Goal: Transaction & Acquisition: Purchase product/service

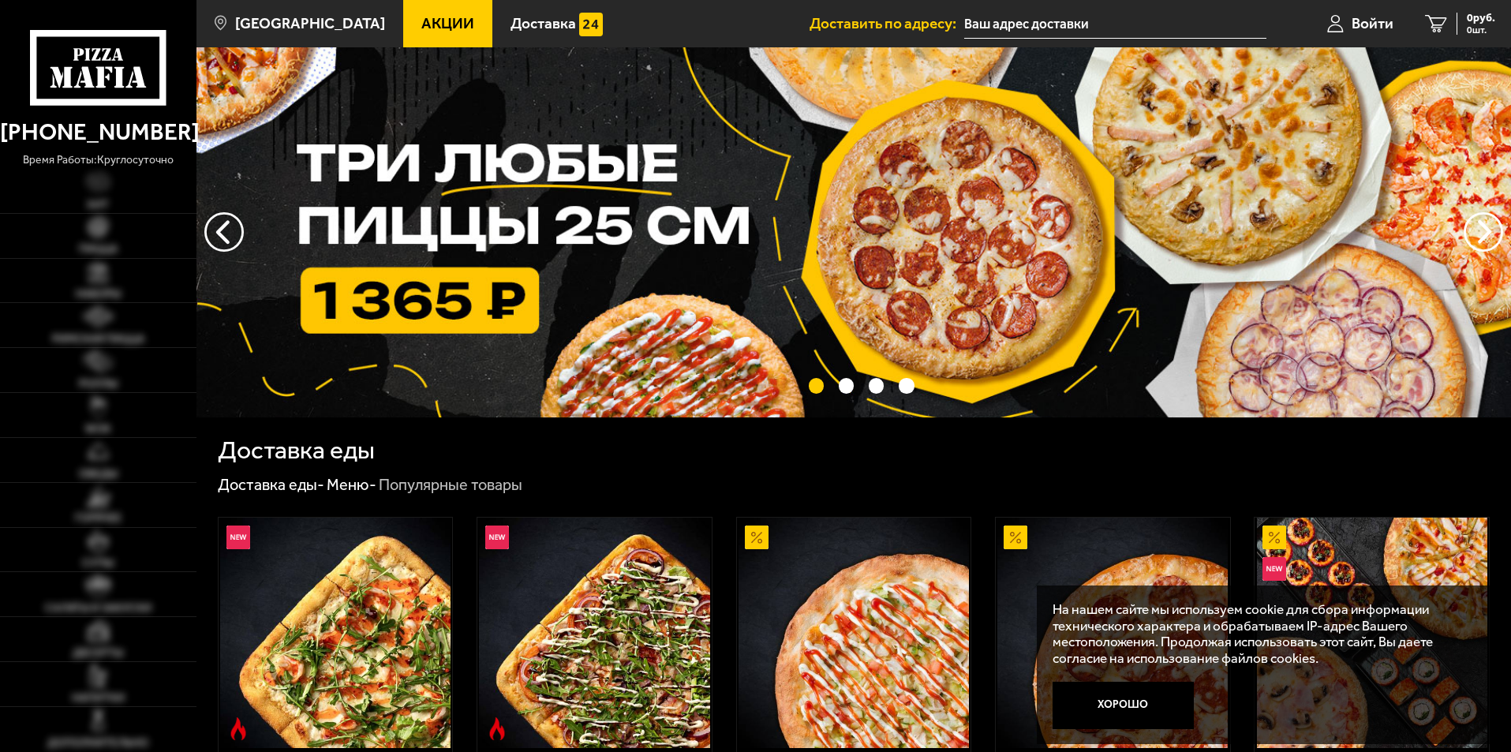
scroll to position [316, 0]
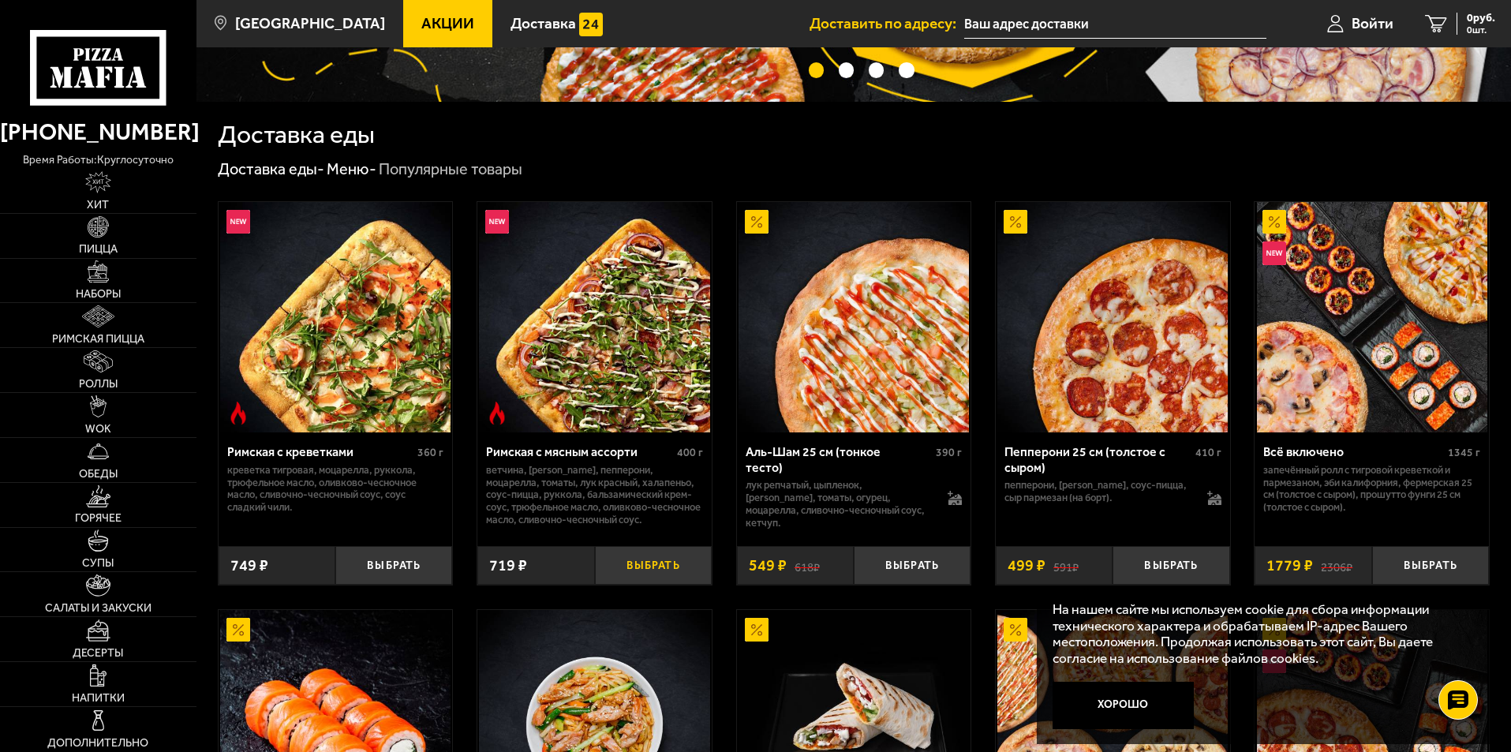
click at [638, 570] on button "Выбрать" at bounding box center [653, 565] width 117 height 39
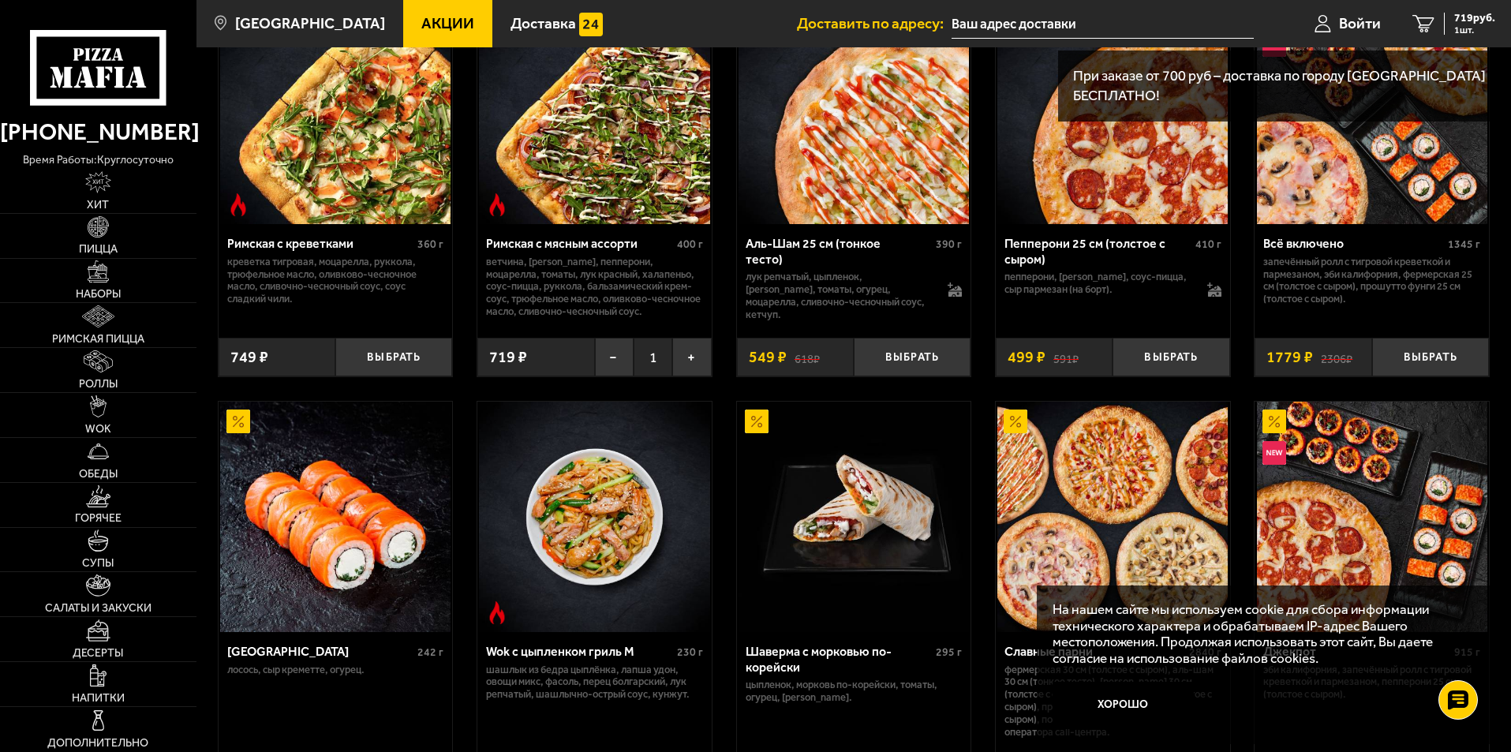
scroll to position [631, 0]
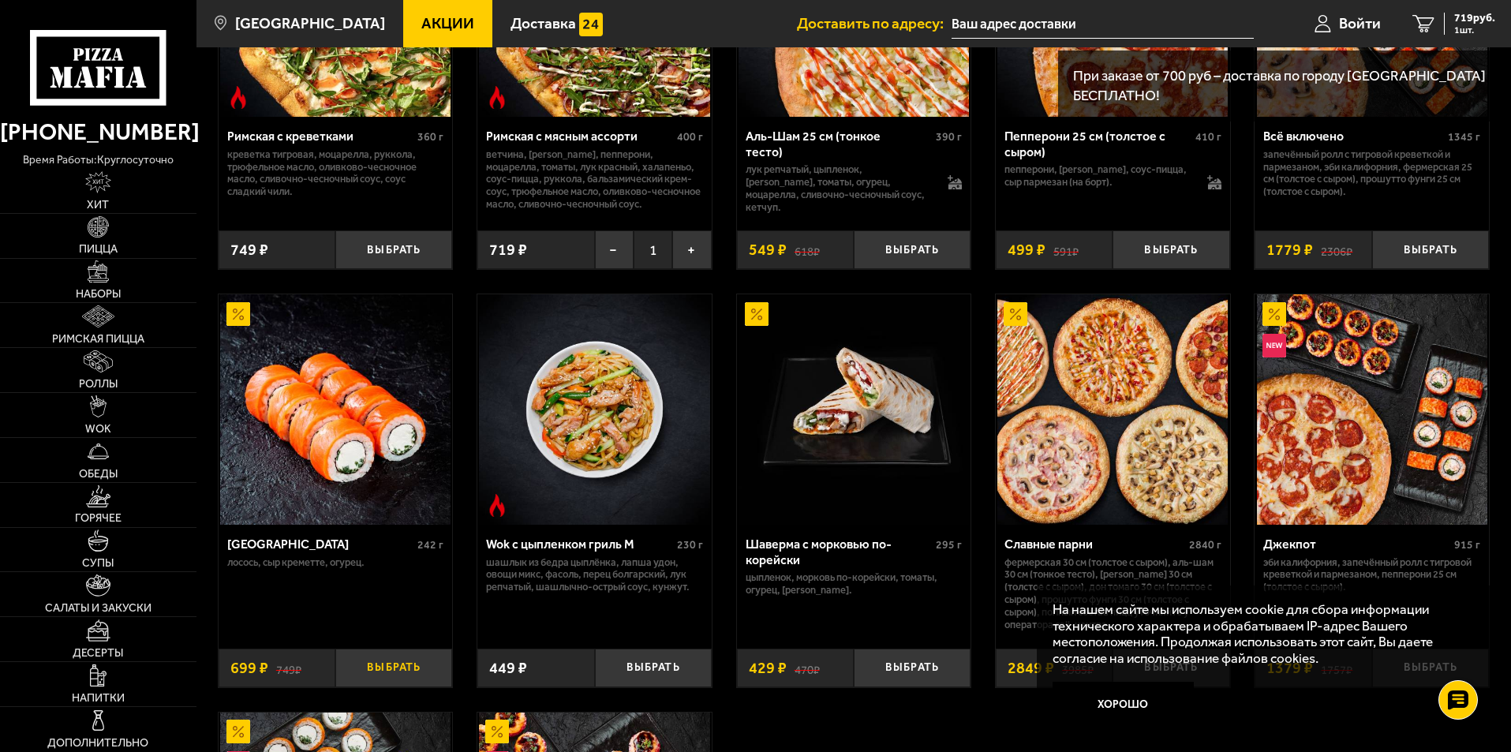
click at [365, 673] on button "Выбрать" at bounding box center [393, 668] width 117 height 39
click at [1471, 16] on span "1418 руб." at bounding box center [1471, 18] width 47 height 11
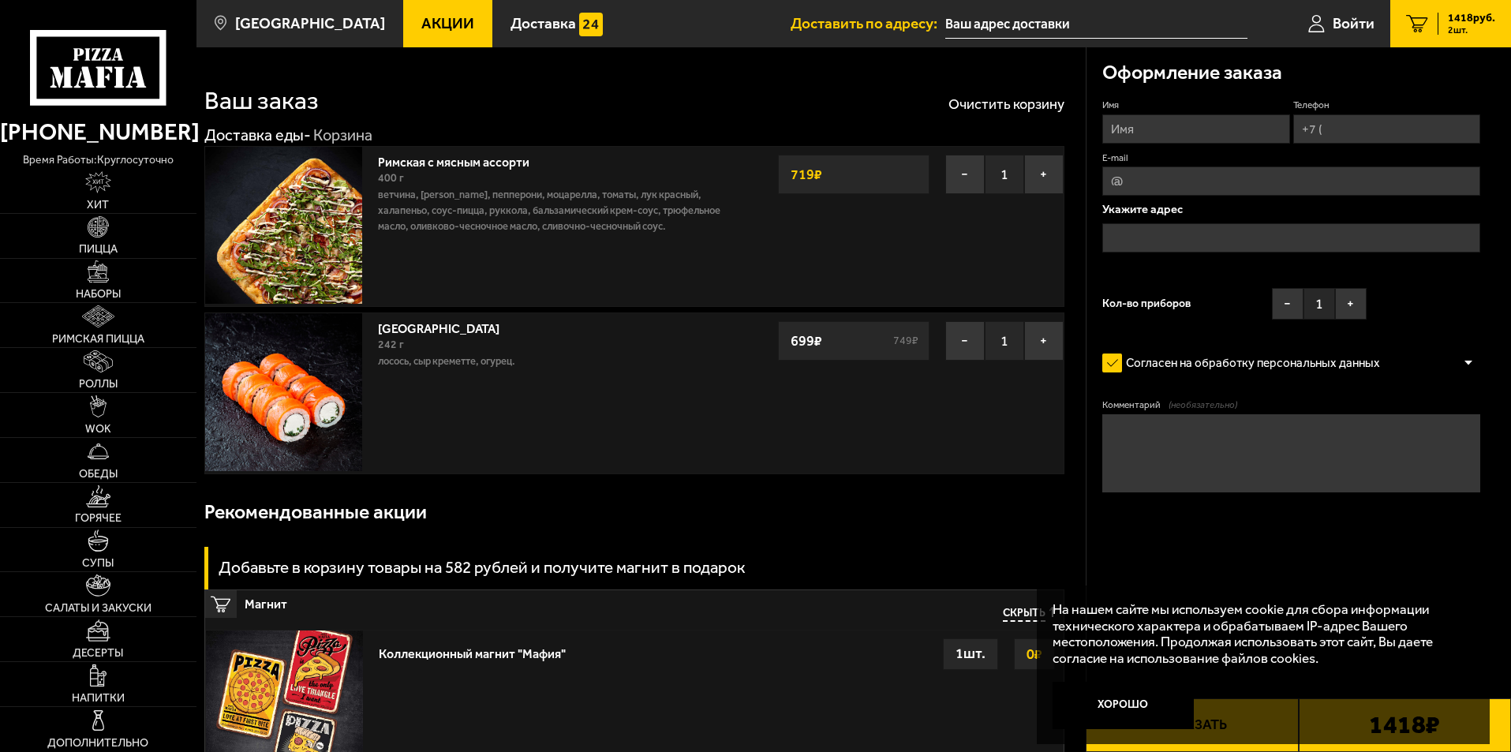
click at [1176, 126] on input "Имя" at bounding box center [1195, 128] width 187 height 29
type input "ТЕСТ"
click at [1358, 129] on input "Телефон" at bounding box center [1386, 128] width 187 height 29
type input "[PHONE_NUMBER]"
click at [1249, 237] on input "text" at bounding box center [1291, 237] width 378 height 29
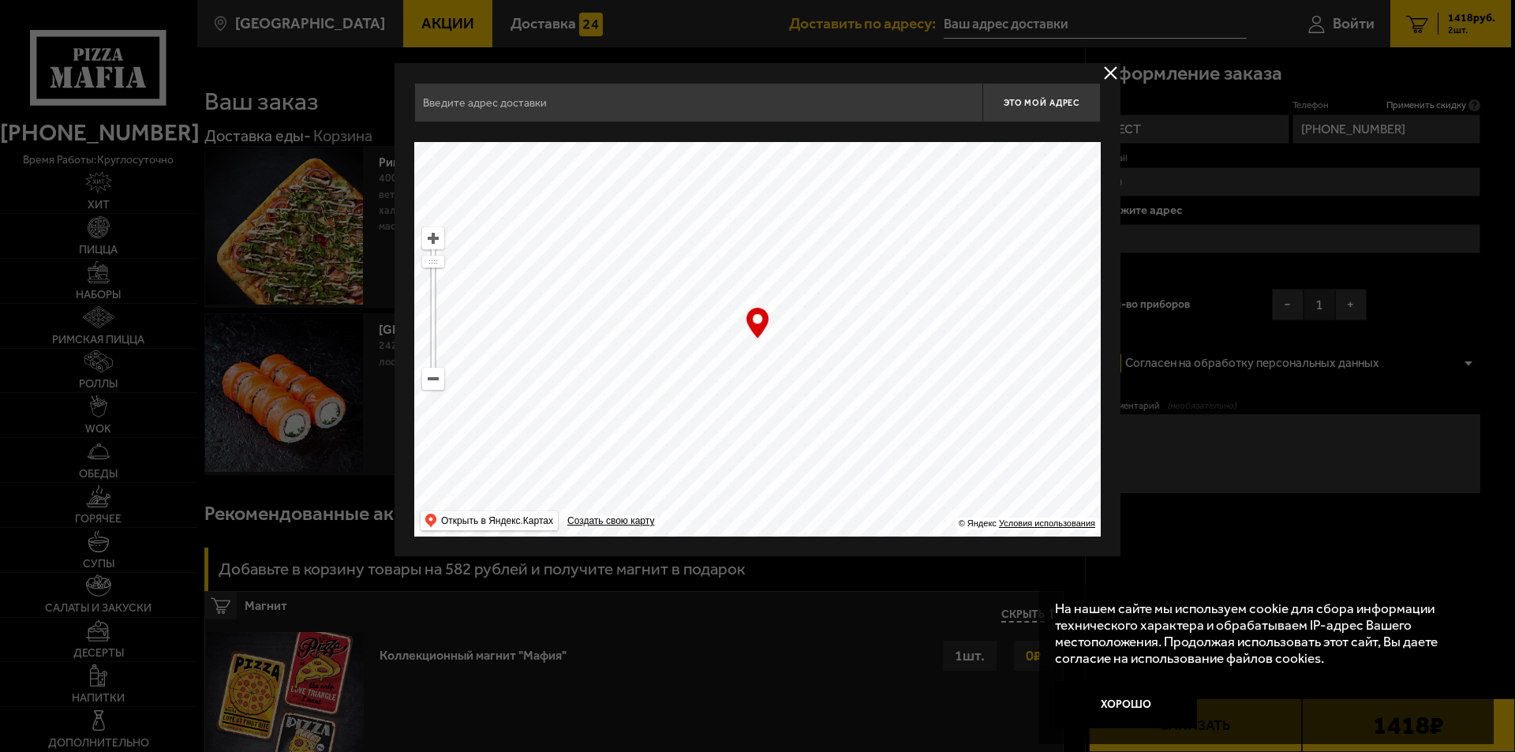
click at [614, 122] on input "text" at bounding box center [698, 102] width 568 height 39
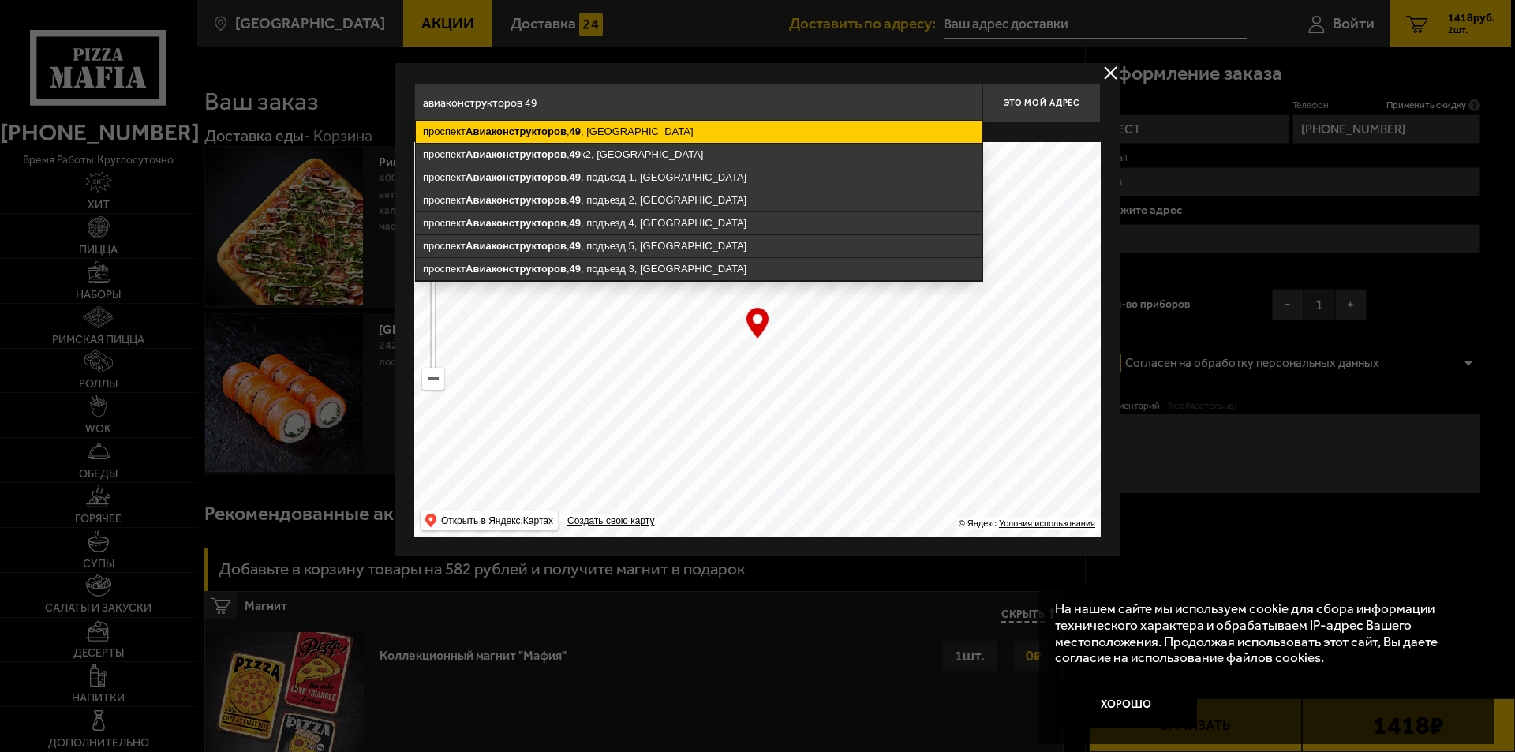
click at [597, 136] on ymaps "[STREET_ADDRESS]" at bounding box center [699, 132] width 567 height 22
type input "[STREET_ADDRESS]"
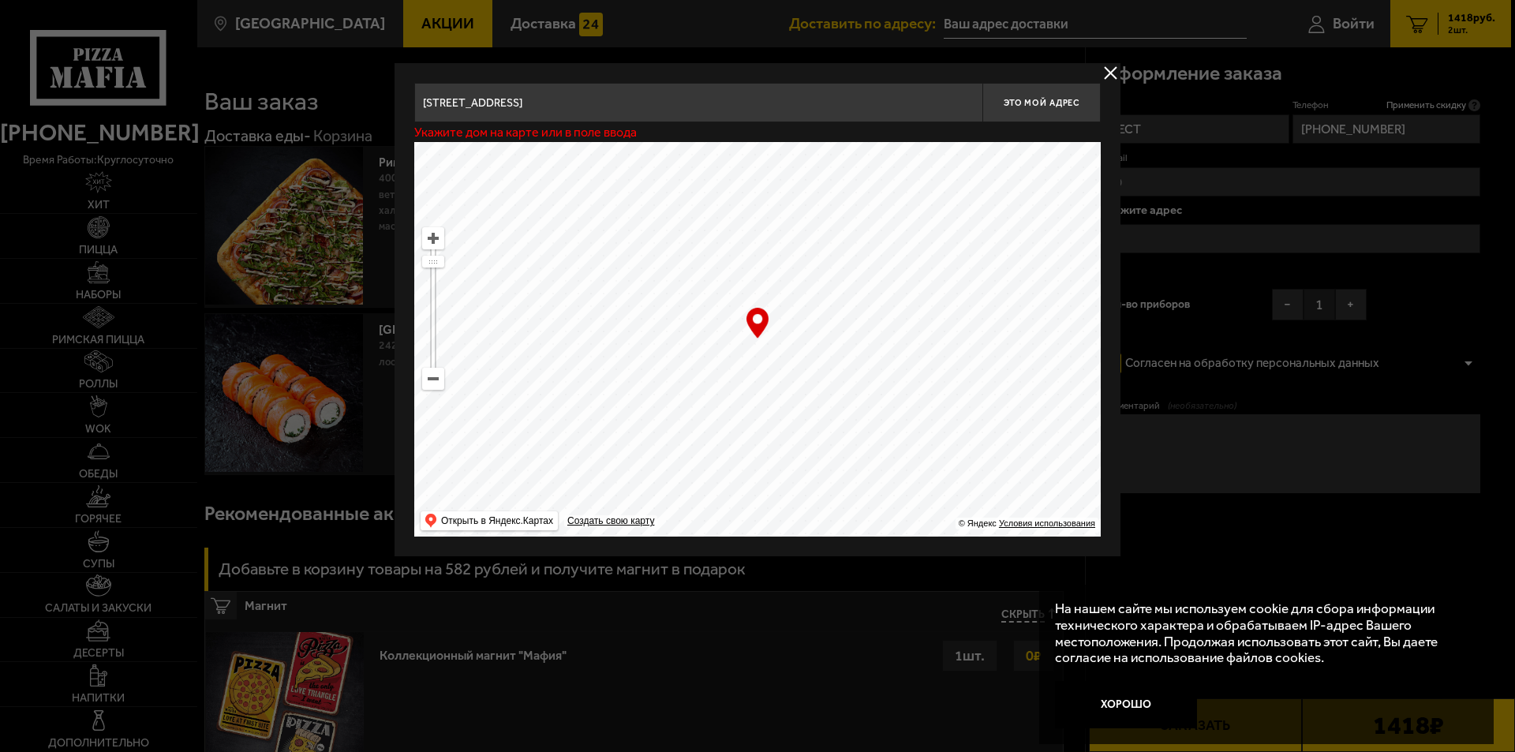
type input "[STREET_ADDRESS]"
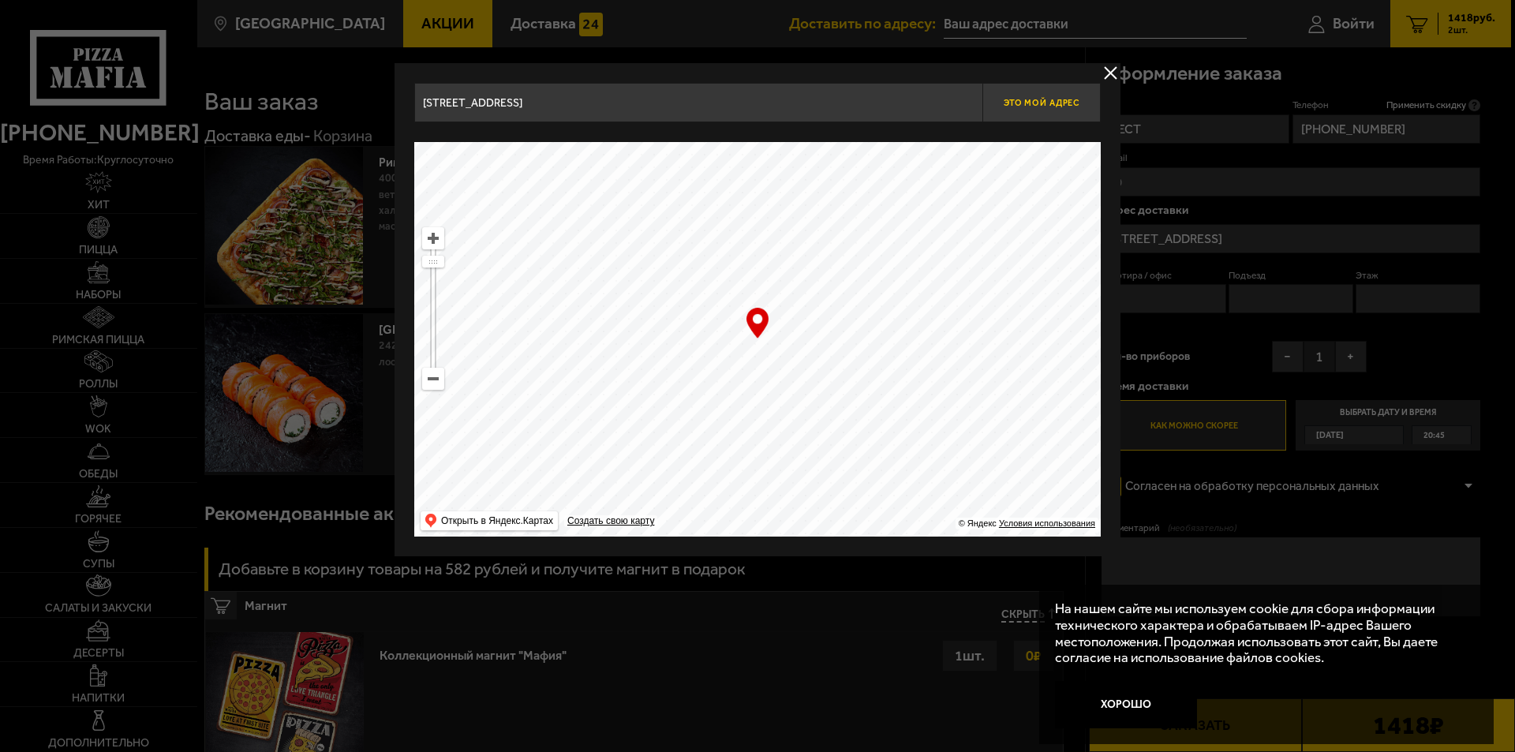
click at [1054, 112] on button "Это мой адрес" at bounding box center [1041, 102] width 118 height 39
type input "[STREET_ADDRESS]"
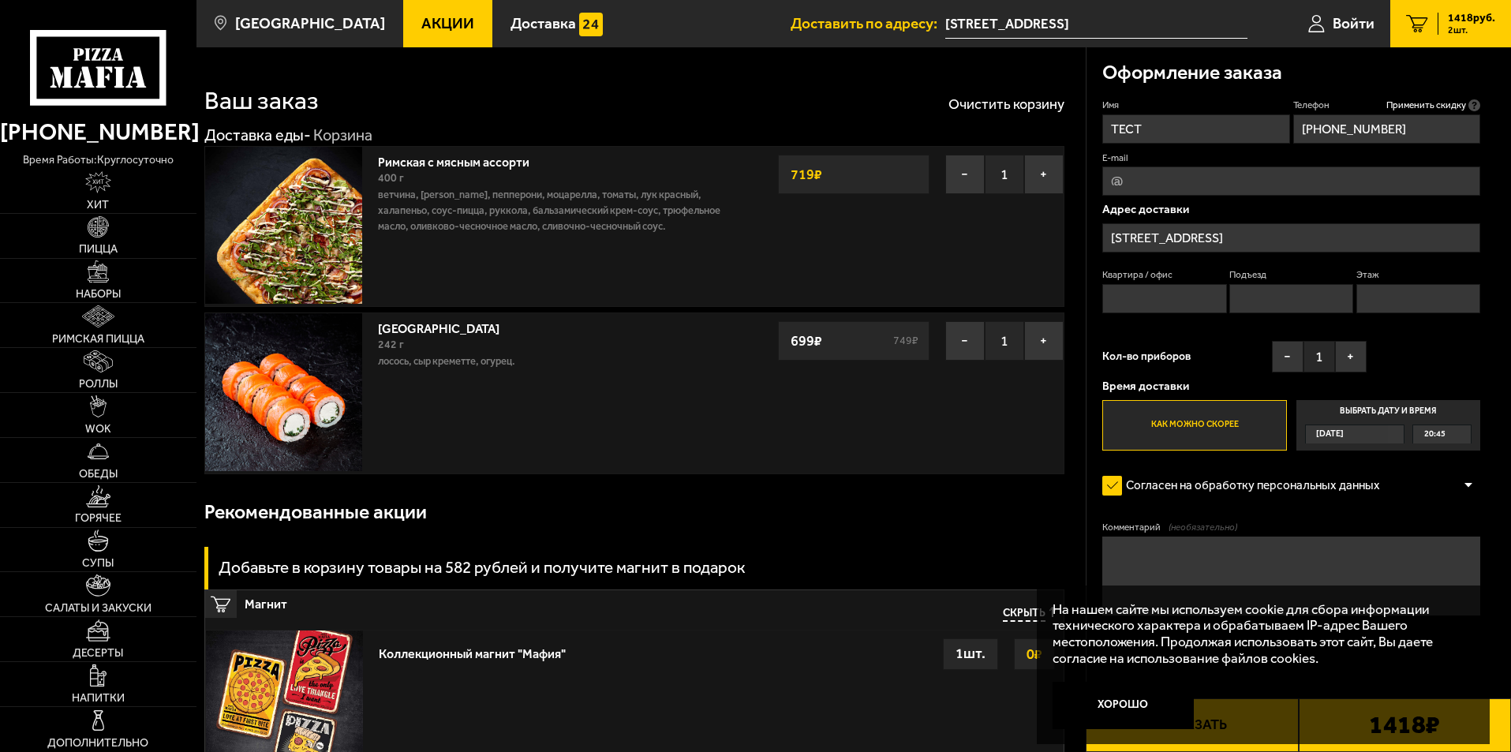
drag, startPoint x: 1154, startPoint y: 306, endPoint x: 1163, endPoint y: 312, distance: 10.3
click at [1154, 307] on input "Квартира / офис" at bounding box center [1164, 298] width 124 height 29
type input "1"
drag, startPoint x: 1262, startPoint y: 303, endPoint x: 1341, endPoint y: 317, distance: 80.9
click at [1262, 303] on input "Подъезд" at bounding box center [1291, 298] width 124 height 29
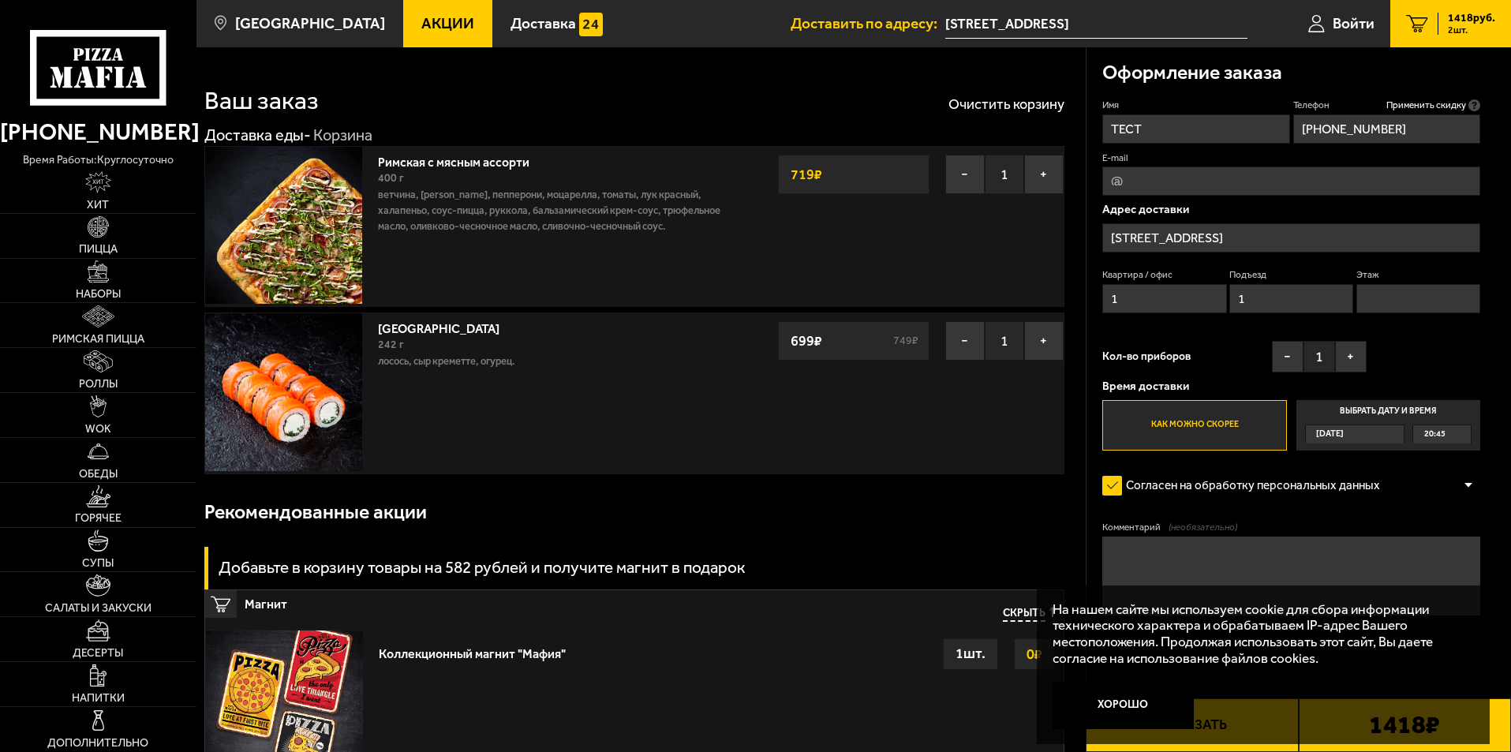
type input "1"
drag, startPoint x: 1430, startPoint y: 305, endPoint x: 1413, endPoint y: 318, distance: 21.3
click at [1430, 305] on input "Этаж" at bounding box center [1418, 298] width 124 height 29
type input "1"
click at [1251, 568] on textarea "Комментарий (необязательно)" at bounding box center [1291, 576] width 378 height 79
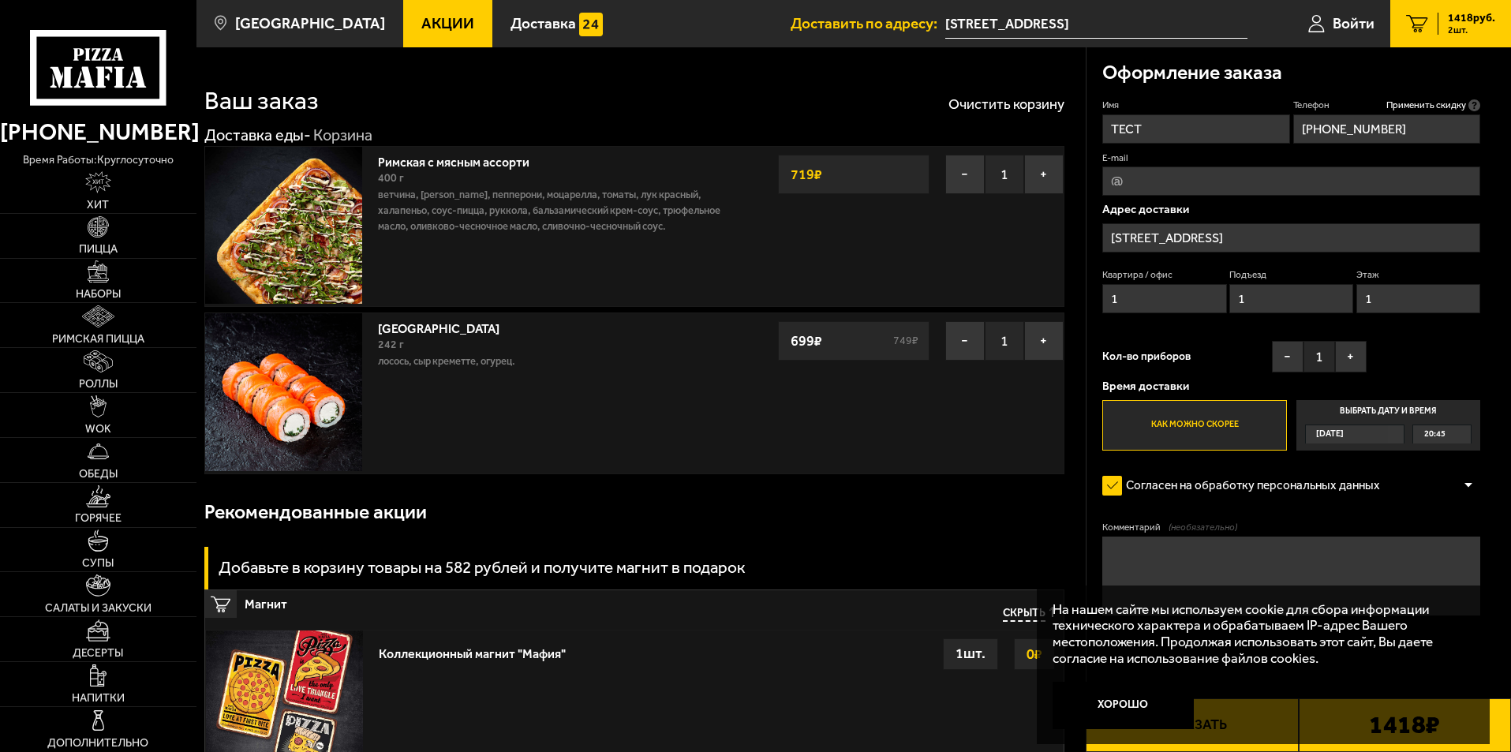
type textarea "[PERSON_NAME]"
type textarea "Ь"
type textarea "ТЕСТ"
click at [1126, 706] on button "Хорошо" at bounding box center [1124, 705] width 142 height 47
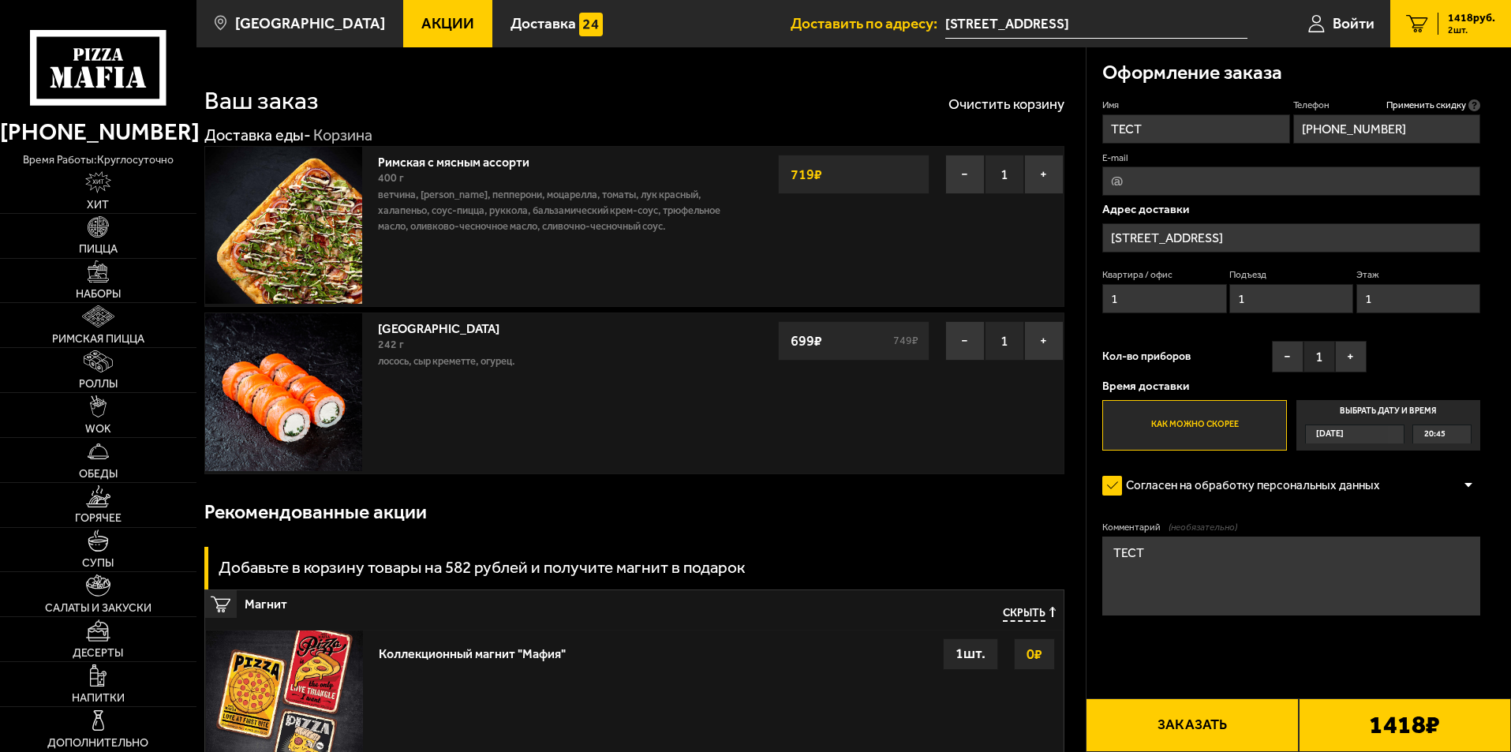
click at [1242, 740] on button "Заказать" at bounding box center [1192, 725] width 212 height 54
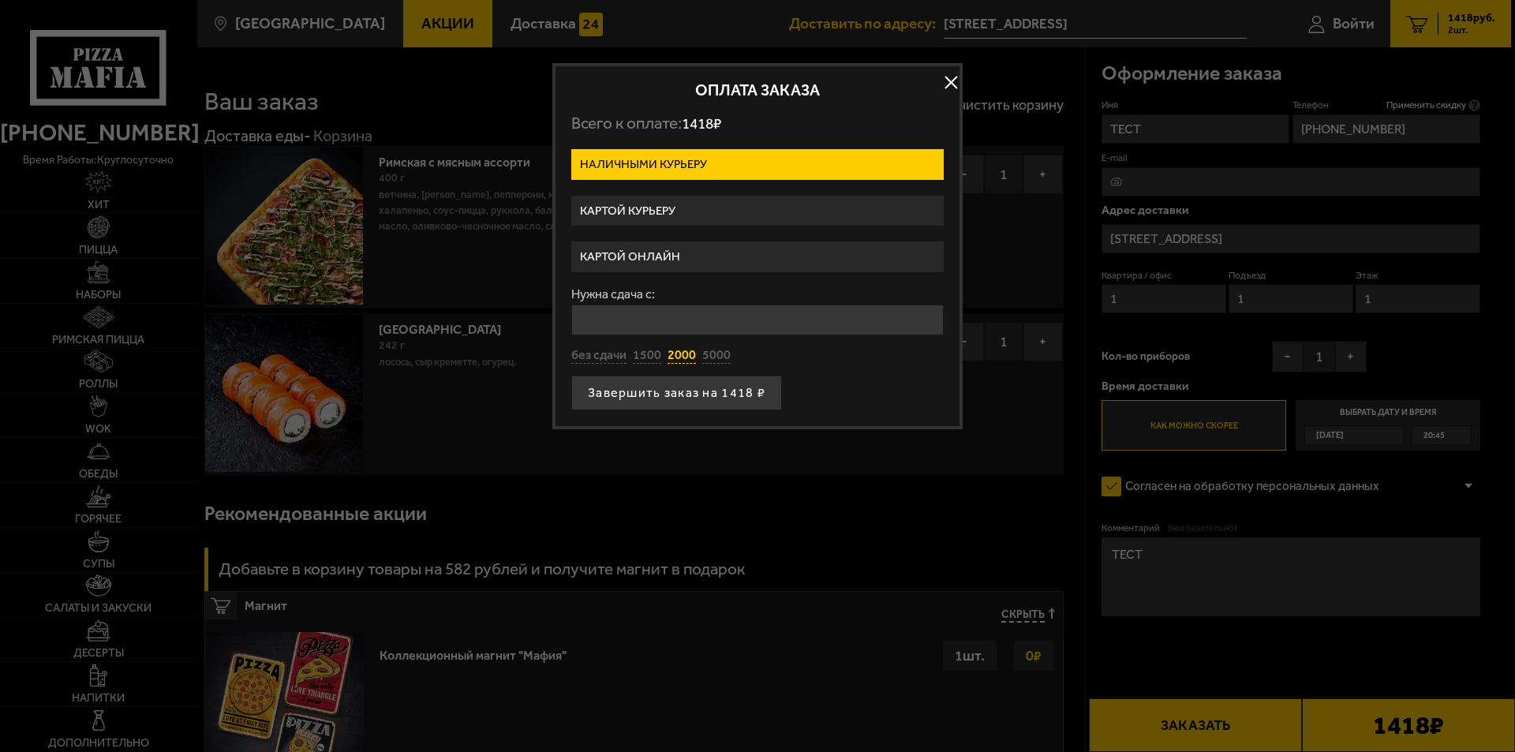
click at [675, 352] on button "2000" at bounding box center [682, 355] width 28 height 17
type input "2000"
click at [683, 387] on button "Завершить заказ на 1418 ₽" at bounding box center [676, 393] width 211 height 35
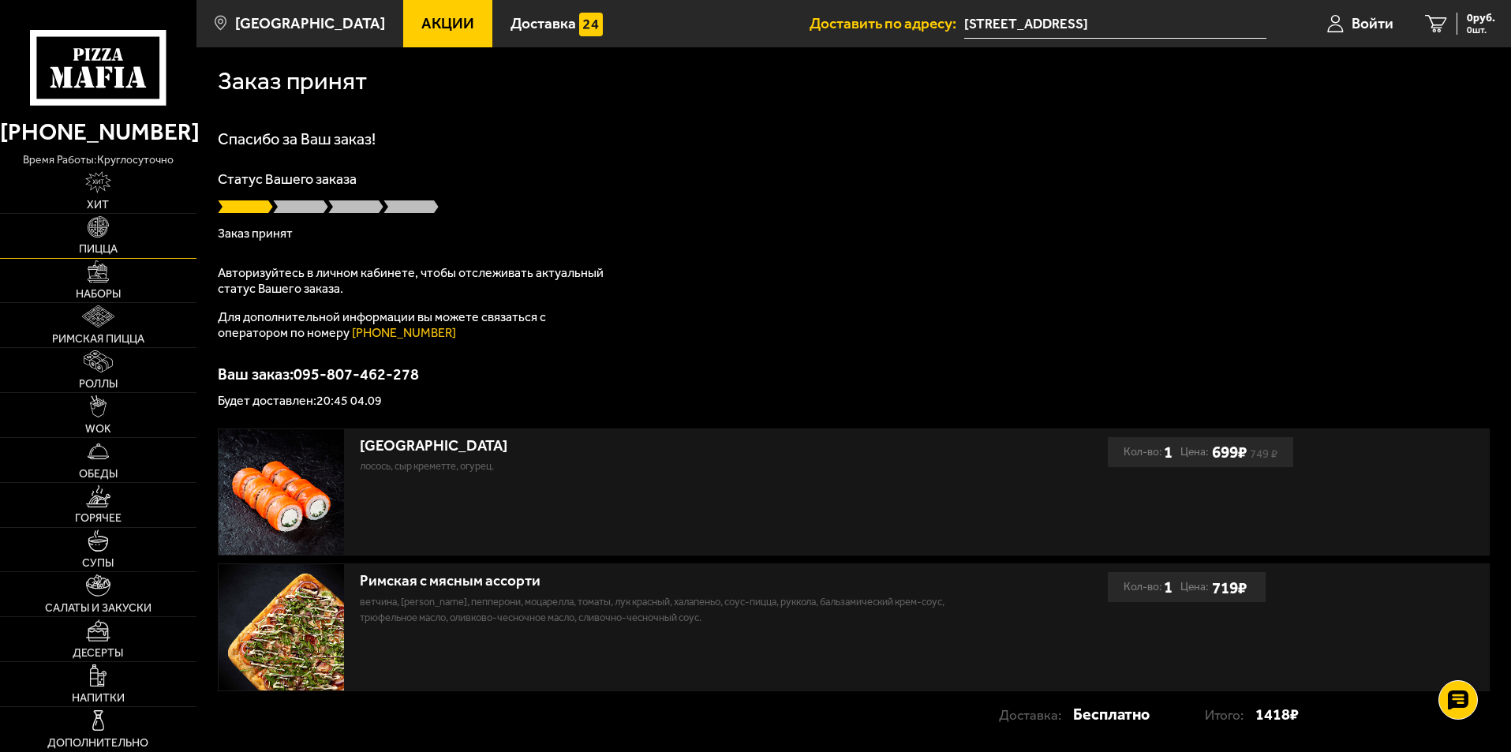
click at [94, 234] on img at bounding box center [99, 227] width 22 height 22
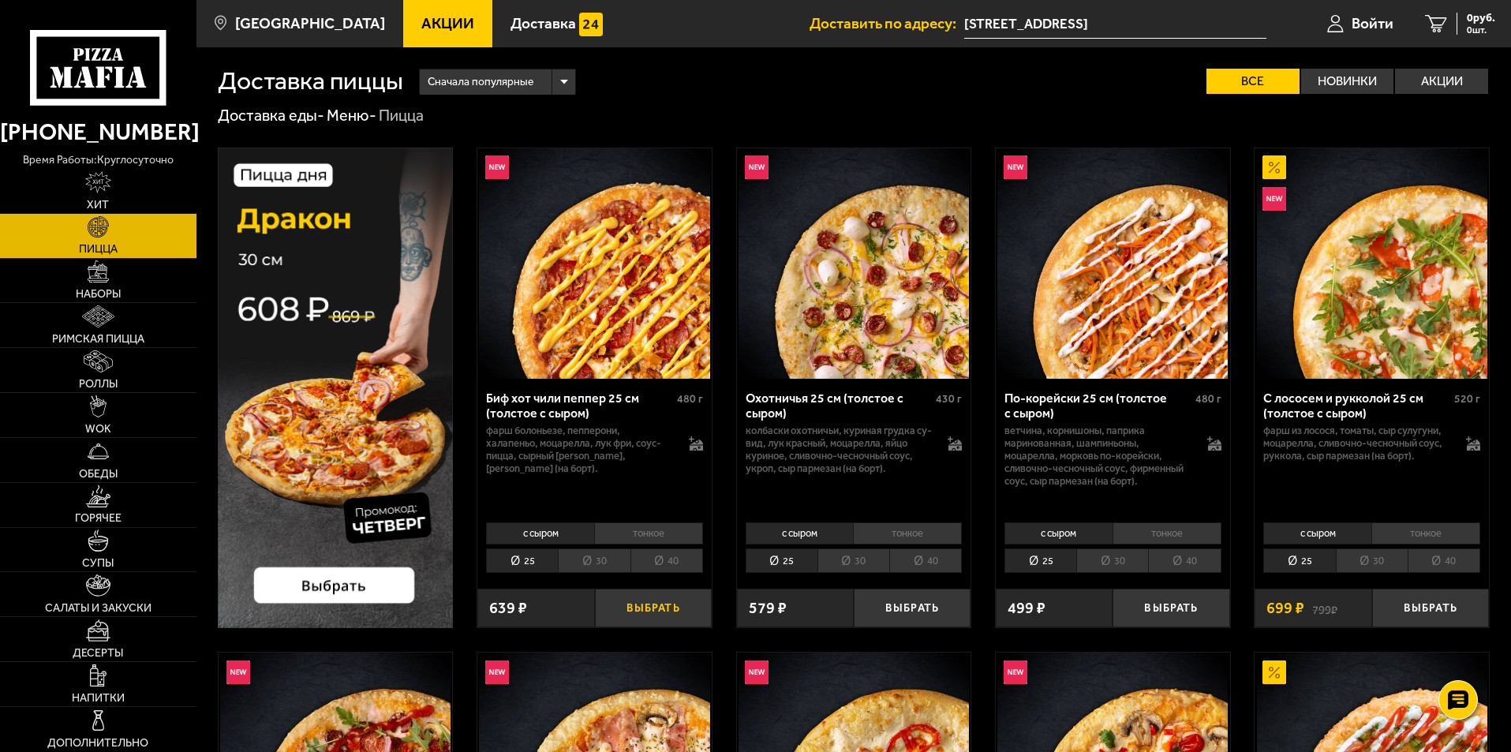
click at [665, 608] on button "Выбрать" at bounding box center [653, 608] width 117 height 39
click at [924, 601] on button "Выбрать" at bounding box center [912, 608] width 117 height 39
click at [1484, 13] on span "1218 руб." at bounding box center [1471, 18] width 47 height 11
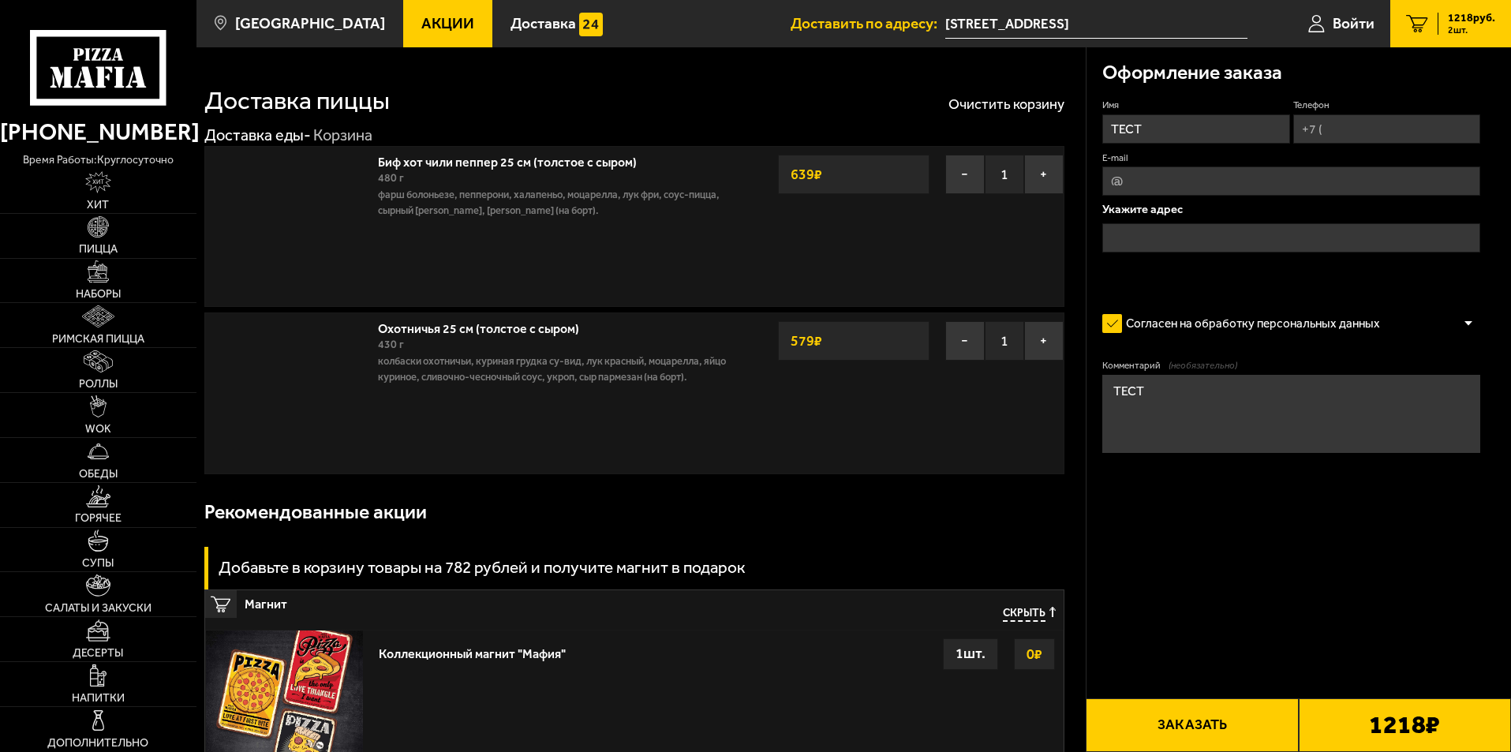
type input "[STREET_ADDRESS]"
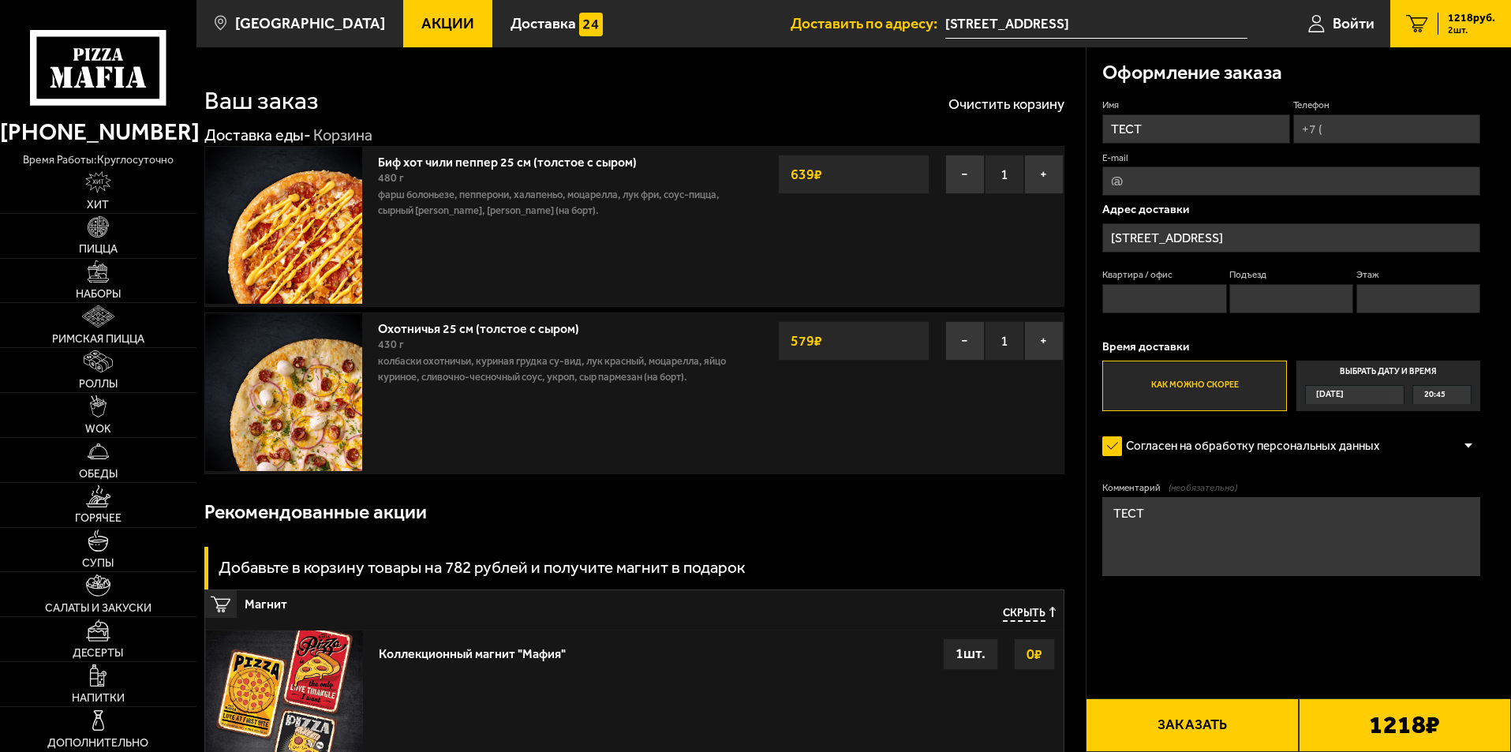
click at [1315, 126] on input "Телефон" at bounding box center [1386, 128] width 187 height 29
type input "[PHONE_NUMBER]"
drag, startPoint x: 1216, startPoint y: 301, endPoint x: 1240, endPoint y: 294, distance: 24.7
click at [1216, 301] on input "Квартира / офис" at bounding box center [1164, 298] width 124 height 29
type input "1"
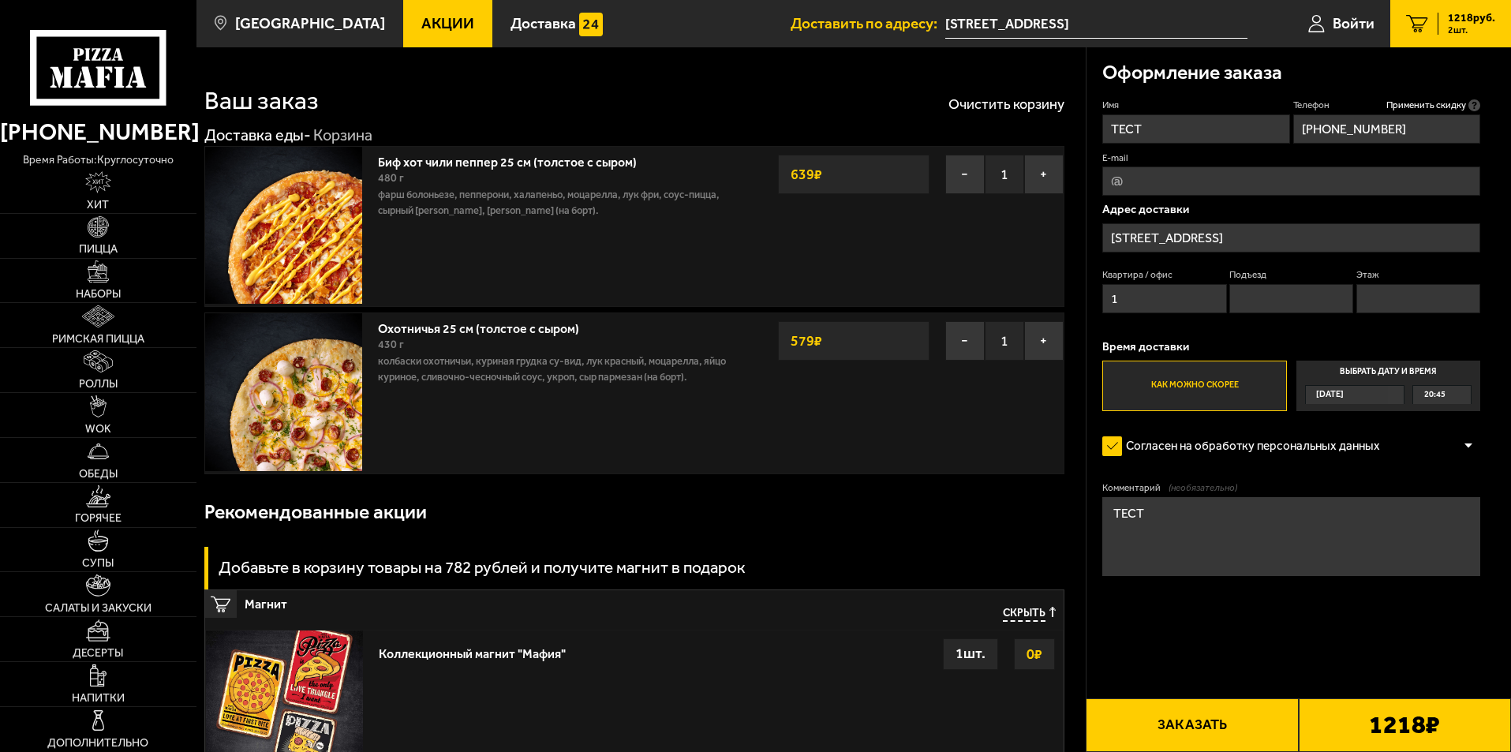
click at [1289, 285] on input "Подъезд" at bounding box center [1291, 298] width 124 height 29
type input "1"
click at [1413, 293] on input "Этаж" at bounding box center [1418, 298] width 124 height 29
type input "1"
click at [1289, 523] on textarea "ТЕСТ" at bounding box center [1291, 536] width 378 height 79
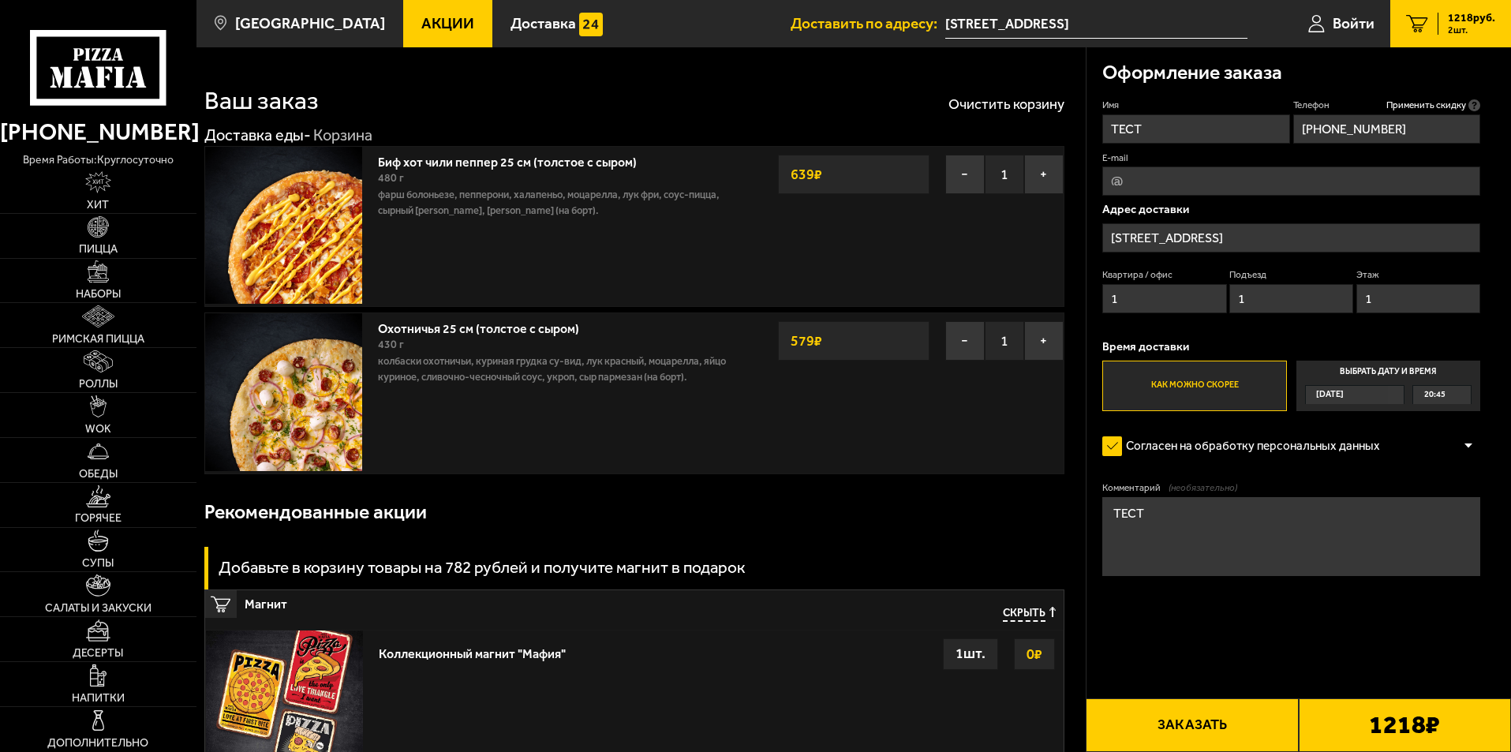
click at [1241, 732] on button "Заказать" at bounding box center [1192, 725] width 212 height 54
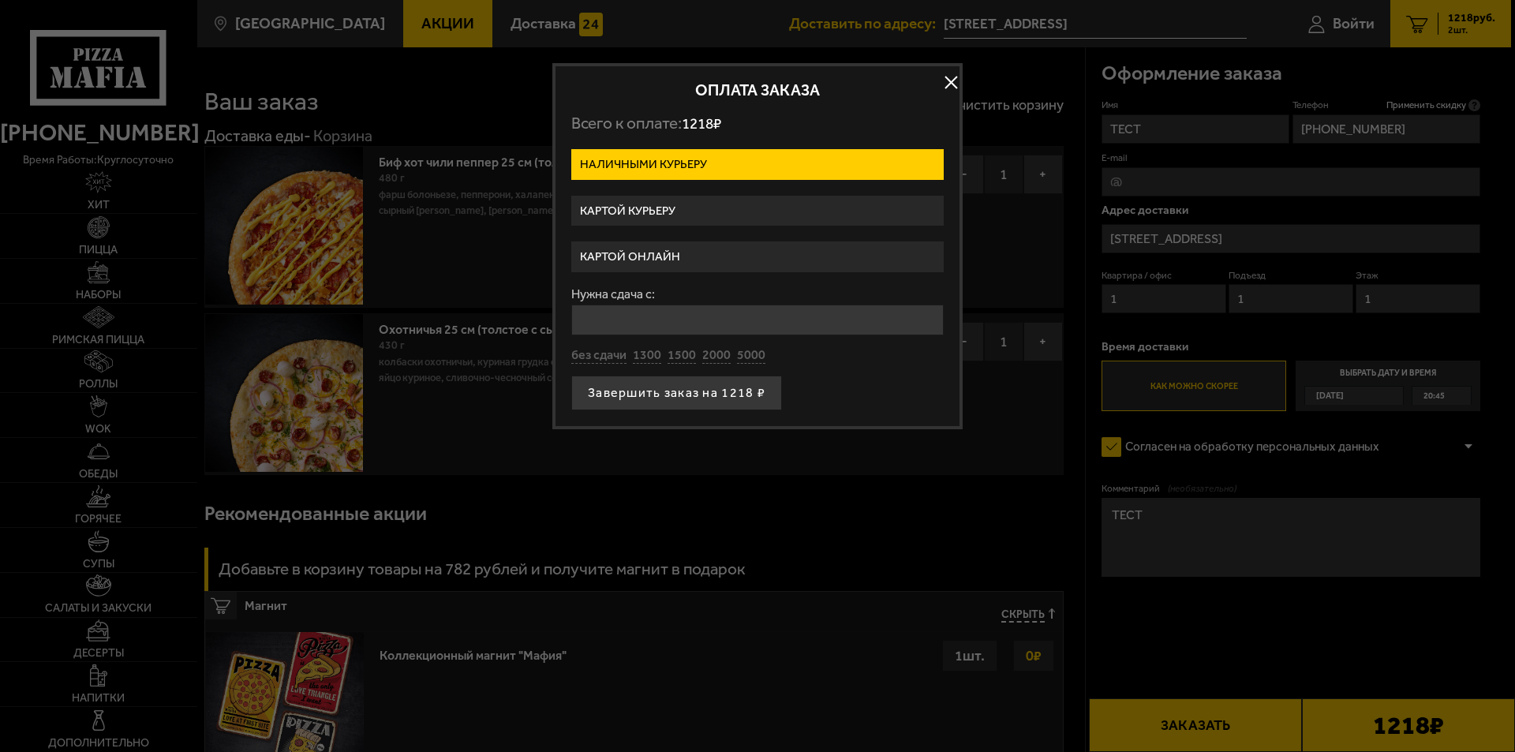
click at [670, 206] on label "Картой курьеру" at bounding box center [757, 211] width 372 height 31
click at [0, 0] on input "Картой курьеру" at bounding box center [0, 0] width 0 height 0
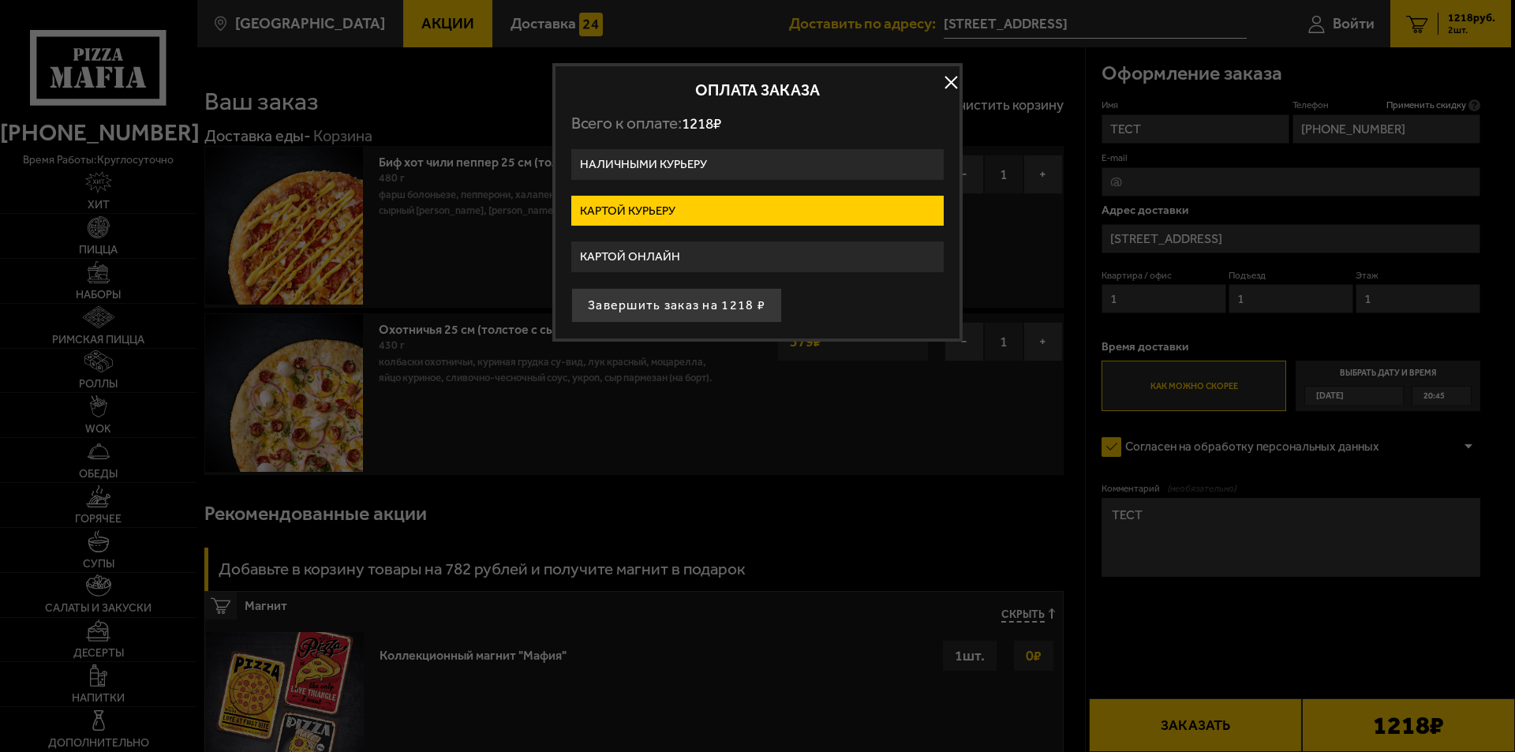
drag, startPoint x: 690, startPoint y: 287, endPoint x: 677, endPoint y: 299, distance: 17.9
click at [679, 297] on button "Завершить заказ на 1218 ₽" at bounding box center [676, 305] width 211 height 35
